Goal: Book appointment/travel/reservation

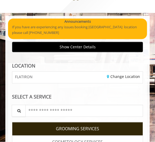
scroll to position [23, 0]
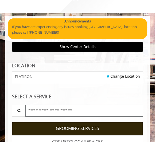
click at [87, 111] on input "text" at bounding box center [84, 111] width 118 height 12
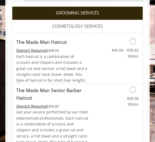
scroll to position [139, 0]
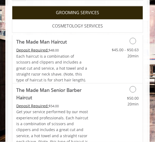
click at [132, 42] on icon "Grooming services" at bounding box center [133, 41] width 6 height 6
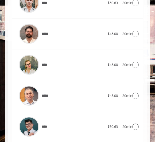
scroll to position [484, 0]
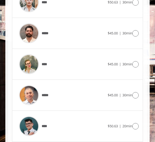
click at [134, 92] on icon at bounding box center [135, 95] width 6 height 6
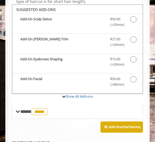
scroll to position [169, 0]
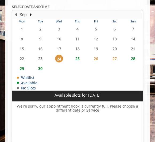
click at [78, 55] on span "25" at bounding box center [78, 59] width 8 height 8
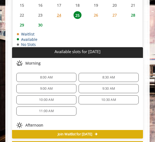
scroll to position [363, 0]
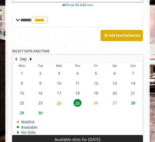
click at [99, 99] on span "26" at bounding box center [96, 103] width 8 height 8
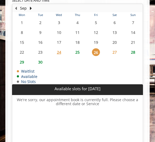
scroll to position [355, 0]
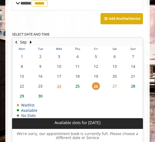
click at [117, 82] on span "27" at bounding box center [115, 86] width 8 height 8
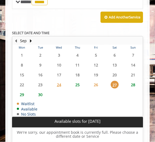
scroll to position [273, 0]
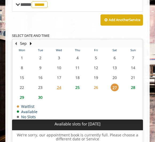
click at [59, 84] on span "24" at bounding box center [59, 88] width 8 height 8
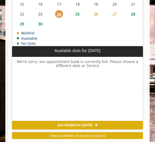
scroll to position [355, 0]
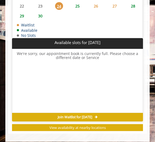
click at [109, 113] on div "Join Waitlist for [DATE]" at bounding box center [77, 117] width 131 height 9
click at [80, 115] on span "Join Waitlist for [DATE]" at bounding box center [75, 117] width 34 height 4
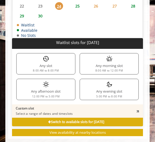
click at [115, 88] on div "Any evening slot 5:00 PM to 8:00 PM" at bounding box center [109, 89] width 59 height 21
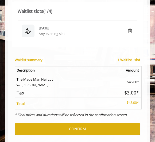
scroll to position [502, 0]
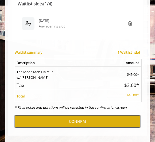
click at [87, 116] on button "CONFIRM" at bounding box center [78, 122] width 126 height 12
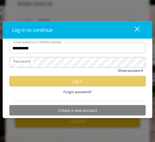
type input "**********"
click at [22, 61] on label "Password" at bounding box center [22, 62] width 22 height 6
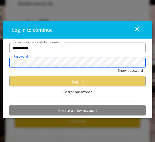
scroll to position [0, 0]
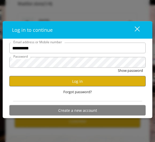
click at [133, 80] on button "Log in" at bounding box center [77, 81] width 136 height 10
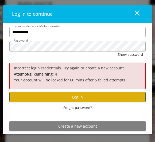
click at [105, 99] on button "Log in" at bounding box center [77, 97] width 136 height 10
click at [91, 99] on button "Log in" at bounding box center [77, 97] width 136 height 10
click at [78, 109] on span "Forgot password?" at bounding box center [77, 108] width 29 height 6
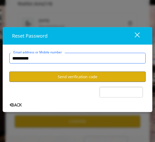
type input "**********"
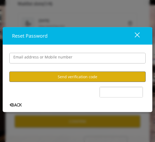
click at [89, 77] on button "Send verification code" at bounding box center [77, 77] width 136 height 10
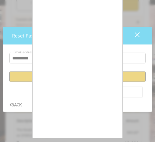
scroll to position [444, 0]
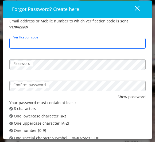
click at [87, 43] on input "Verification code" at bounding box center [77, 43] width 136 height 11
type input "******"
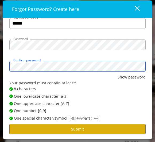
scroll to position [20, 0]
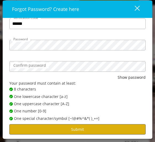
click at [86, 127] on button "Submit" at bounding box center [77, 129] width 136 height 10
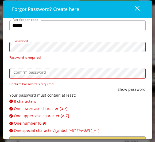
scroll to position [18, 0]
click at [82, 99] on span "✔ Password not satisfies 8 characters" at bounding box center [79, 102] width 141 height 6
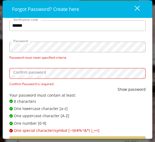
click at [27, 72] on label "Confirm password" at bounding box center [30, 73] width 38 height 6
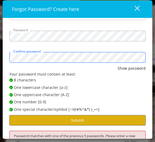
scroll to position [36, 0]
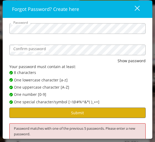
click at [92, 112] on button "Submit" at bounding box center [77, 113] width 136 height 10
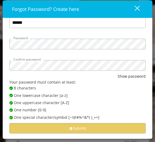
scroll to position [20, 0]
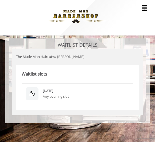
click at [87, 94] on div "Any evening slot" at bounding box center [86, 97] width 87 height 6
